Goal: Information Seeking & Learning: Learn about a topic

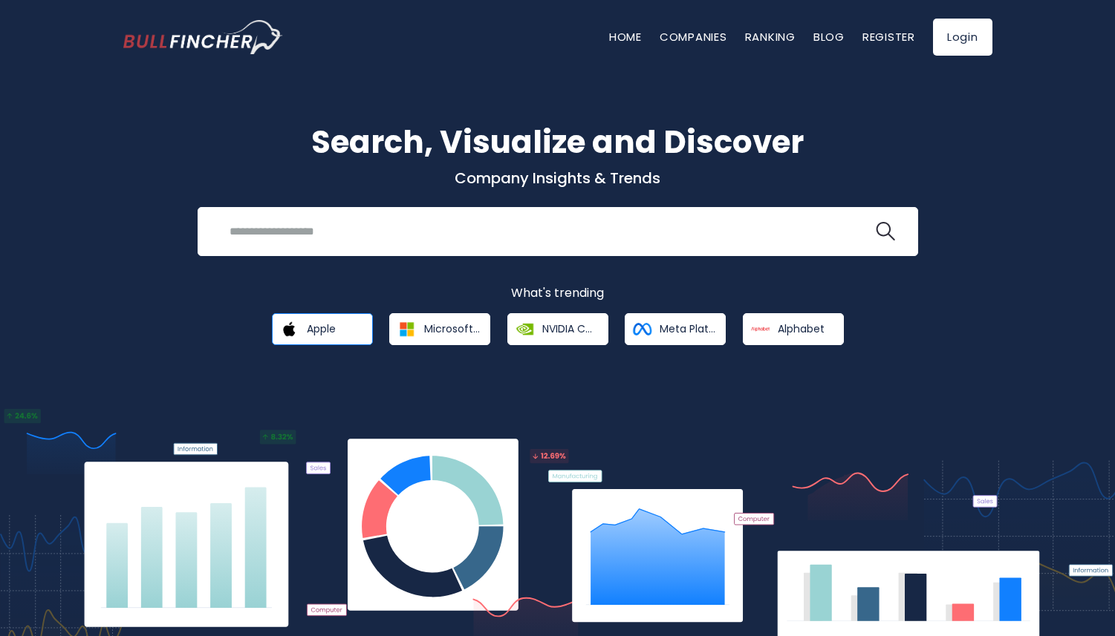
click at [353, 336] on link "Apple" at bounding box center [322, 329] width 101 height 32
